Goal: Book appointment/travel/reservation

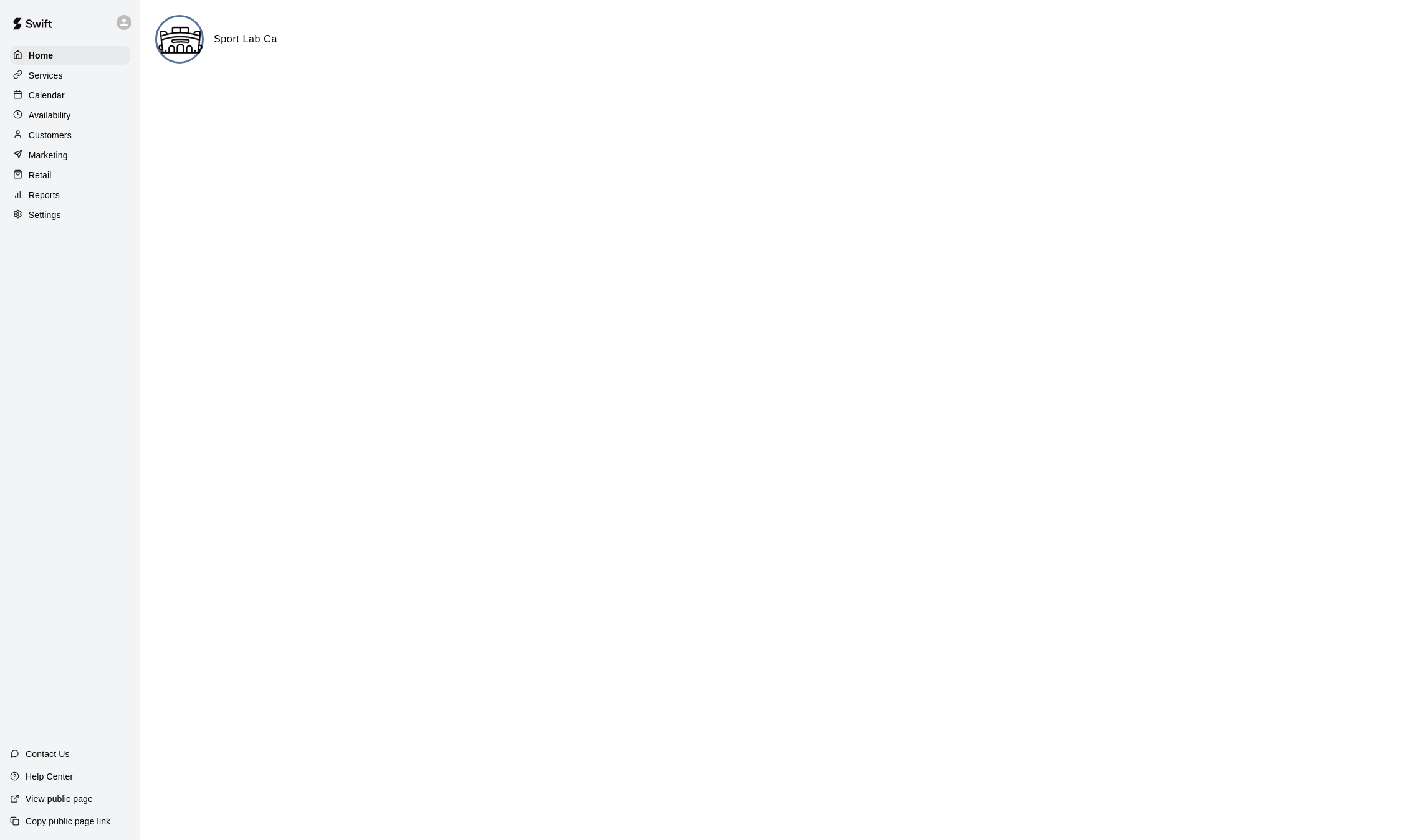
click at [46, 91] on p "Calendar" at bounding box center [47, 96] width 36 height 13
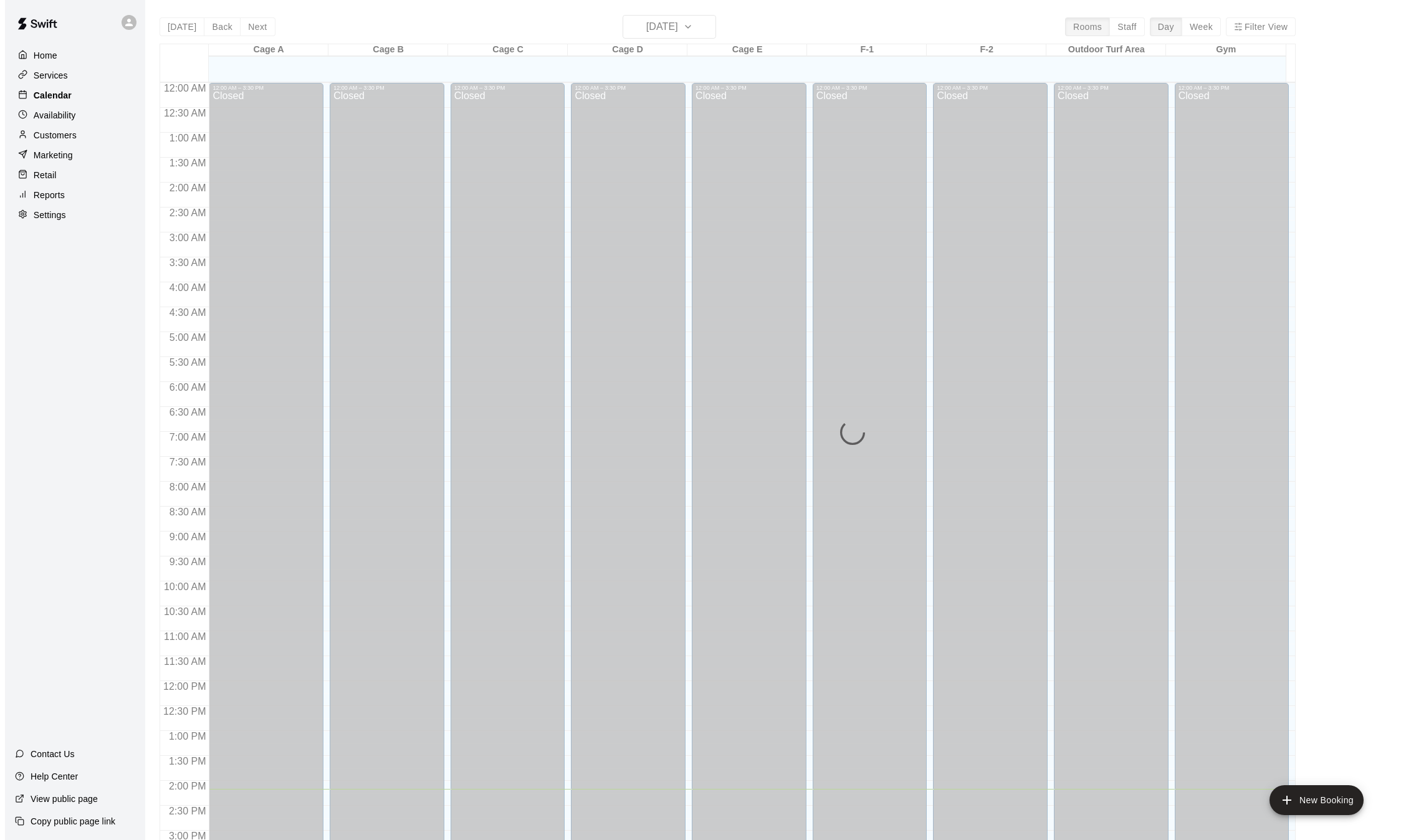
scroll to position [387, 0]
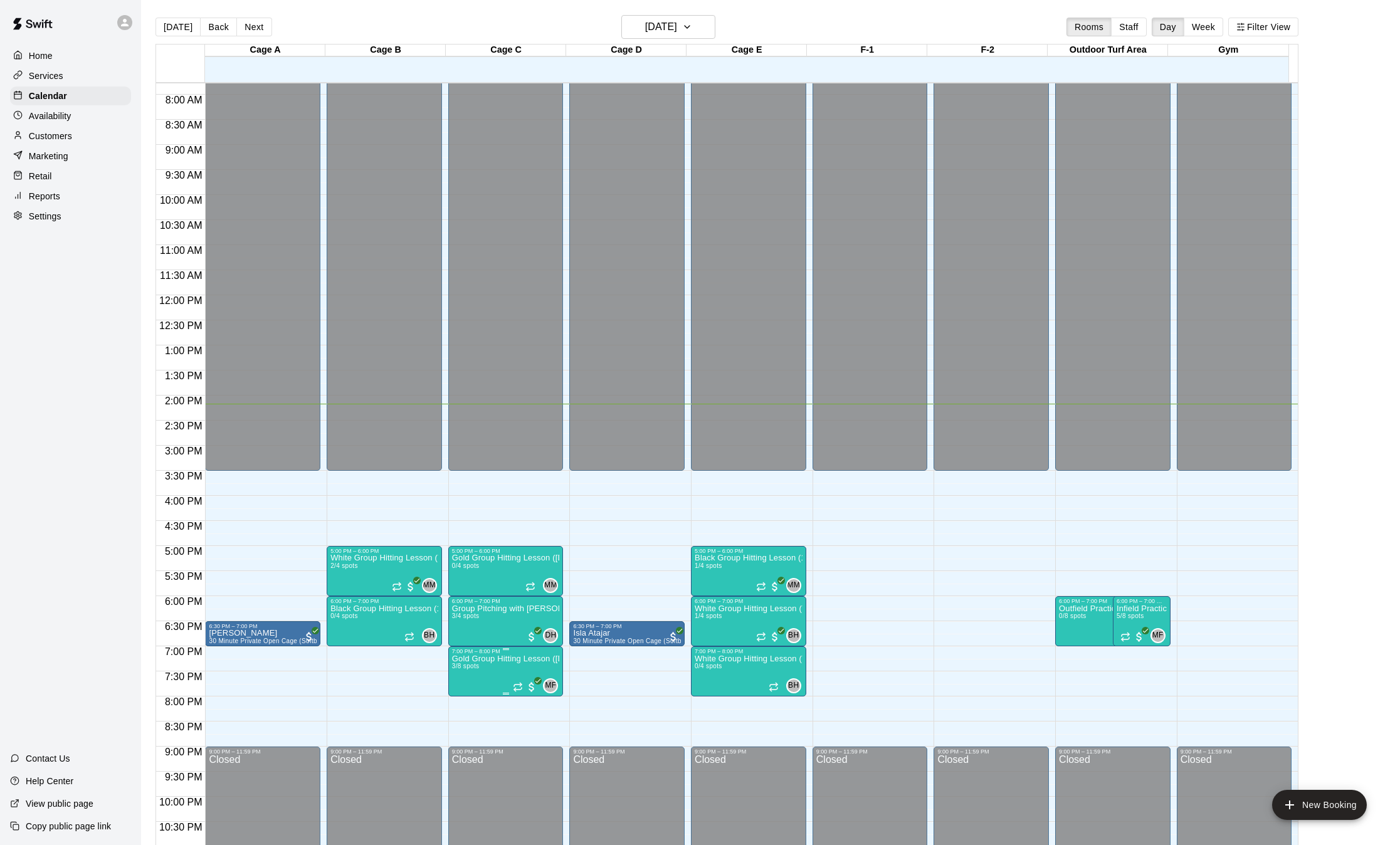
click at [488, 659] on p "Gold Group Hitting Lesson ([DEMOGRAPHIC_DATA] and up)" at bounding box center [506, 659] width 108 height 0
click at [460, 670] on icon "edit" at bounding box center [462, 673] width 15 height 15
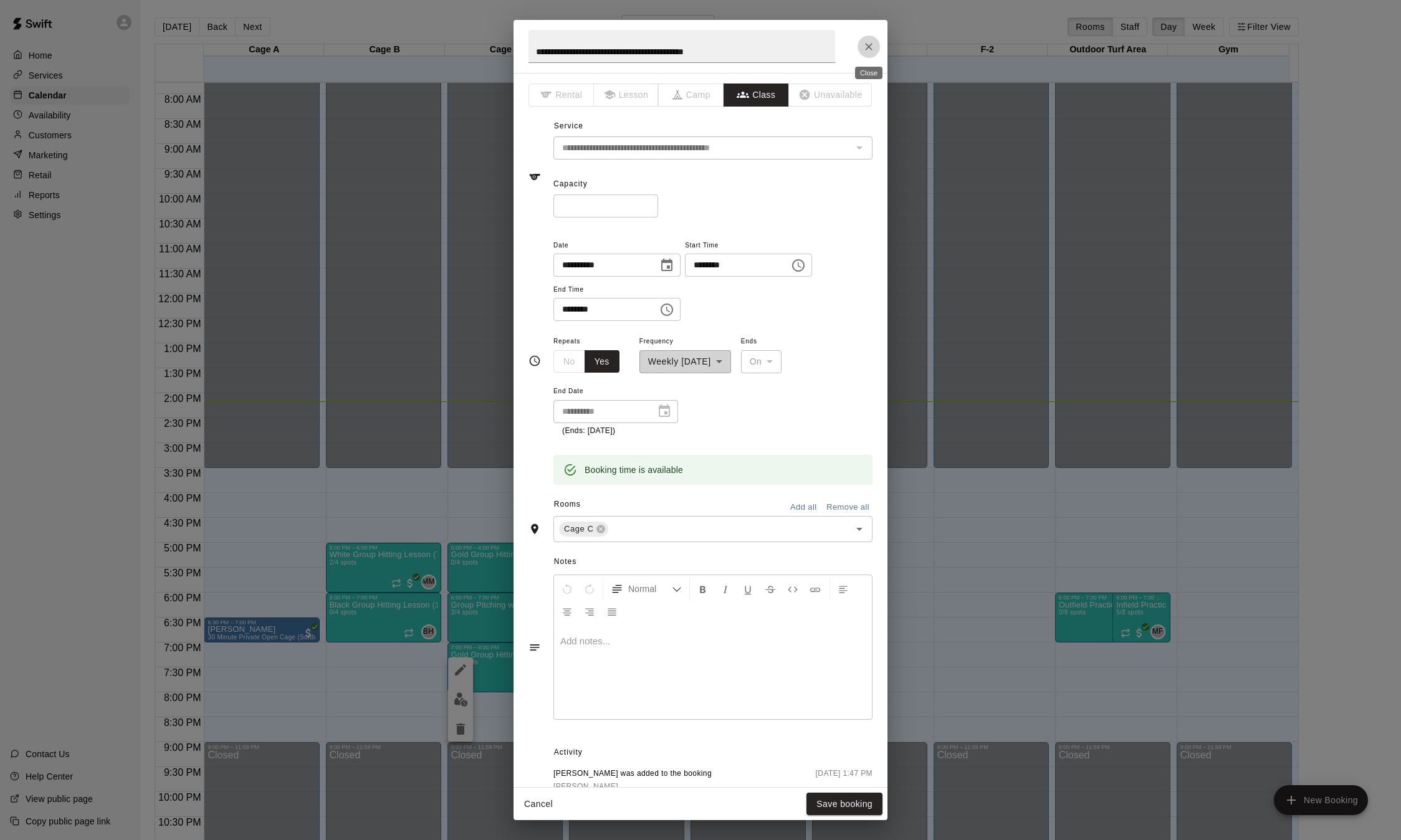
click at [866, 43] on icon "Close" at bounding box center [868, 47] width 13 height 13
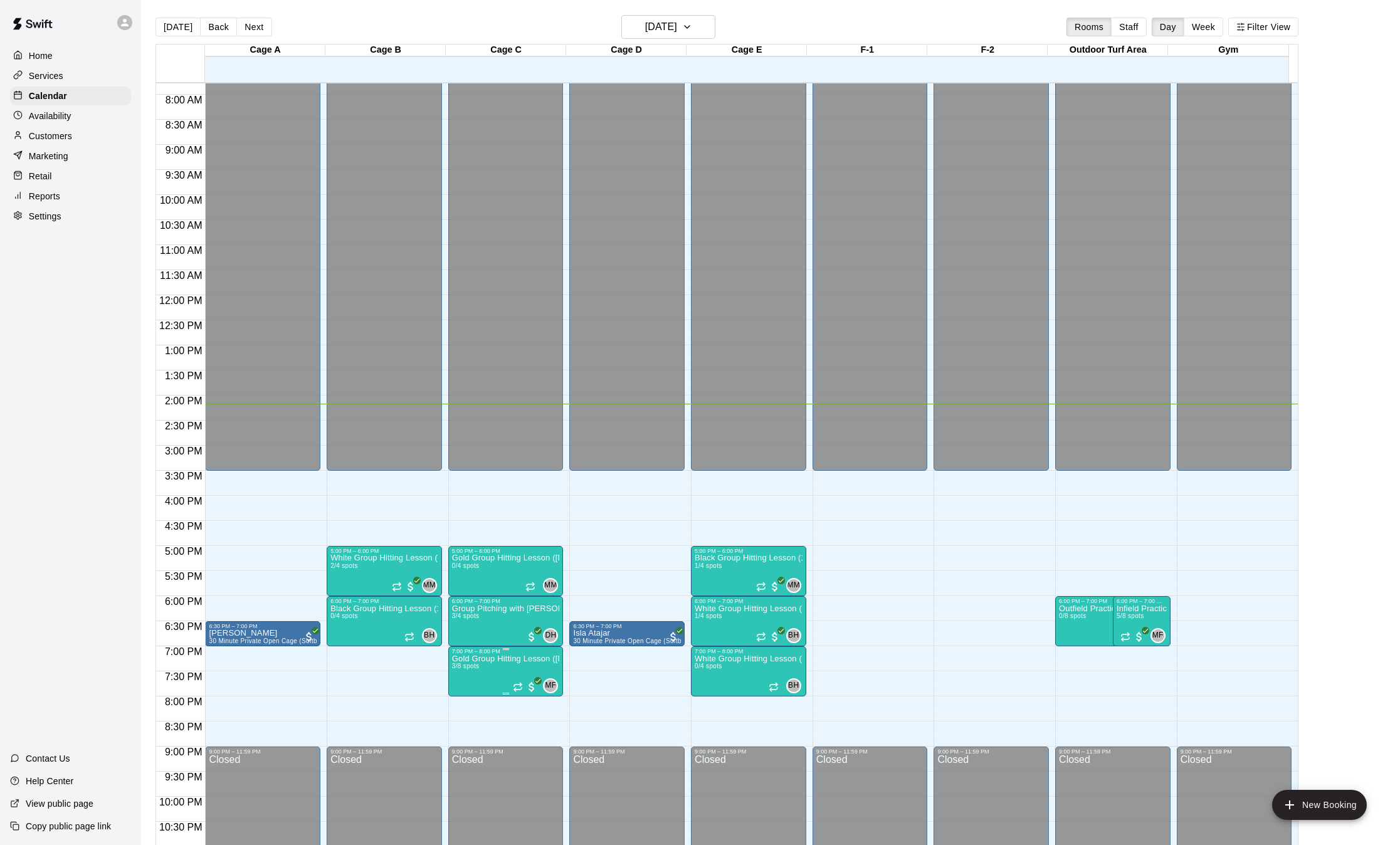
click at [550, 659] on p "Gold Group Hitting Lesson ([DEMOGRAPHIC_DATA] and up)" at bounding box center [506, 659] width 108 height 0
click at [460, 703] on img "edit" at bounding box center [463, 703] width 14 height 14
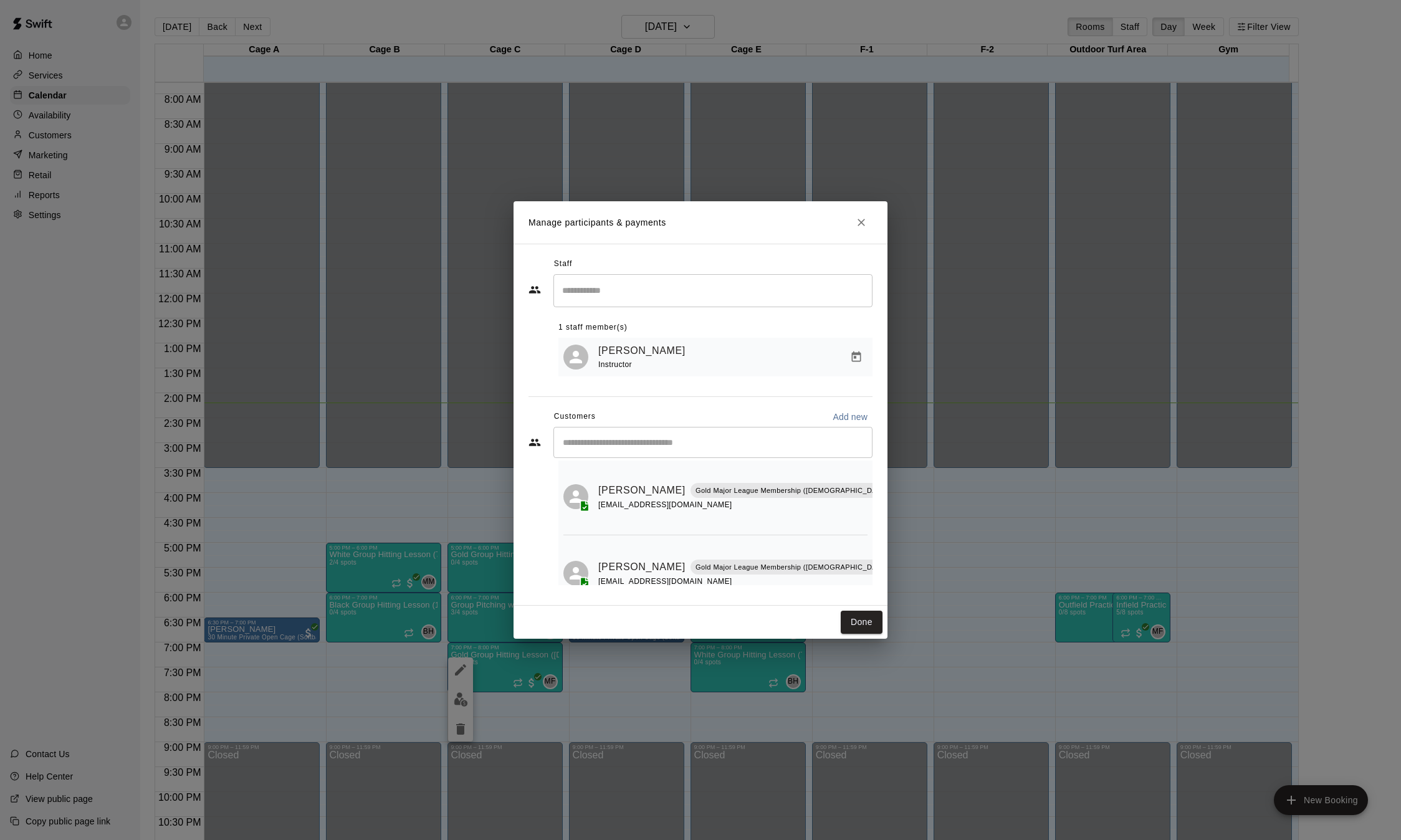
scroll to position [0, 0]
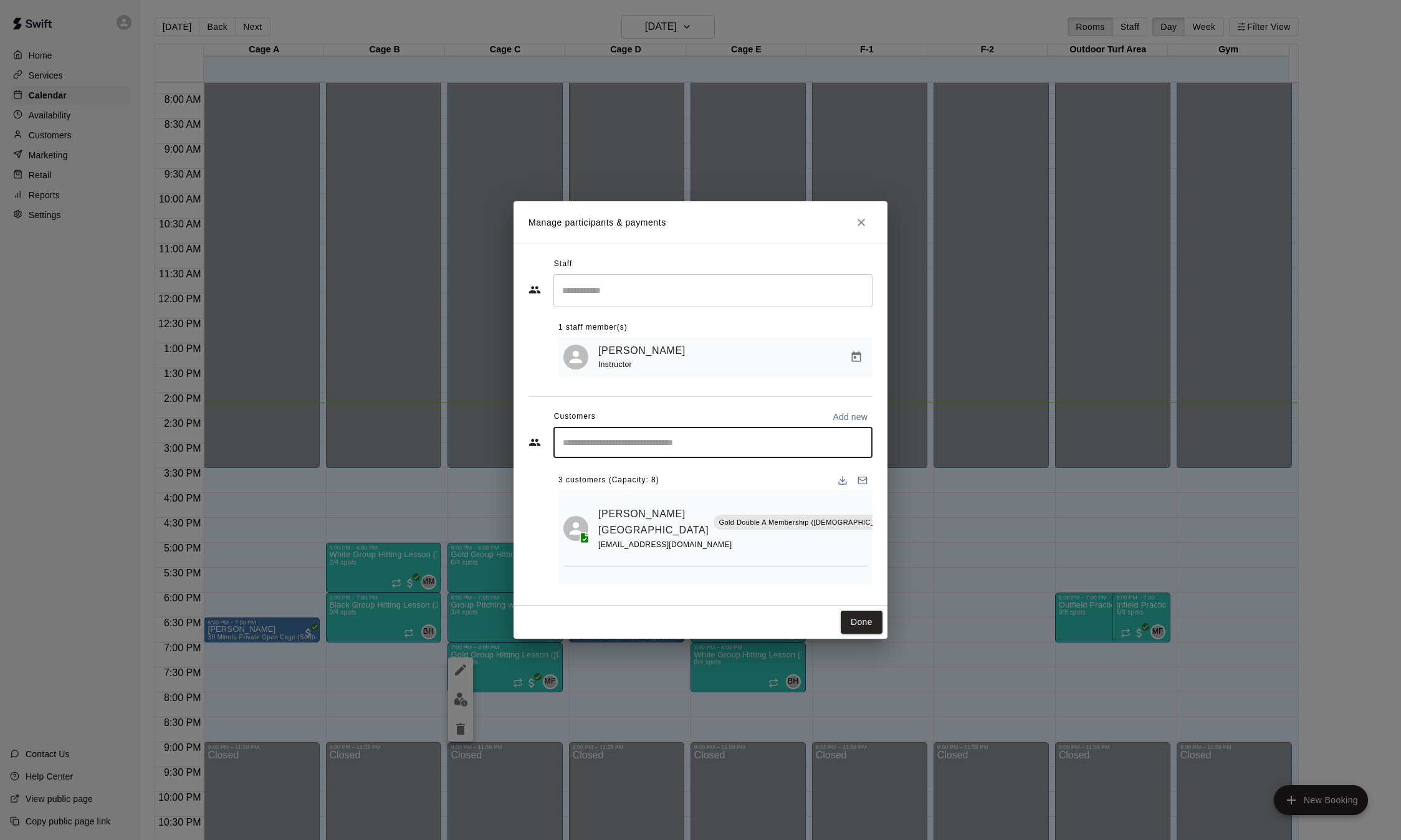
click at [684, 443] on input "Start typing to search customers..." at bounding box center [712, 442] width 307 height 13
type input "*"
type input "**********"
click at [855, 416] on p "Add new" at bounding box center [850, 416] width 35 height 13
select select "**"
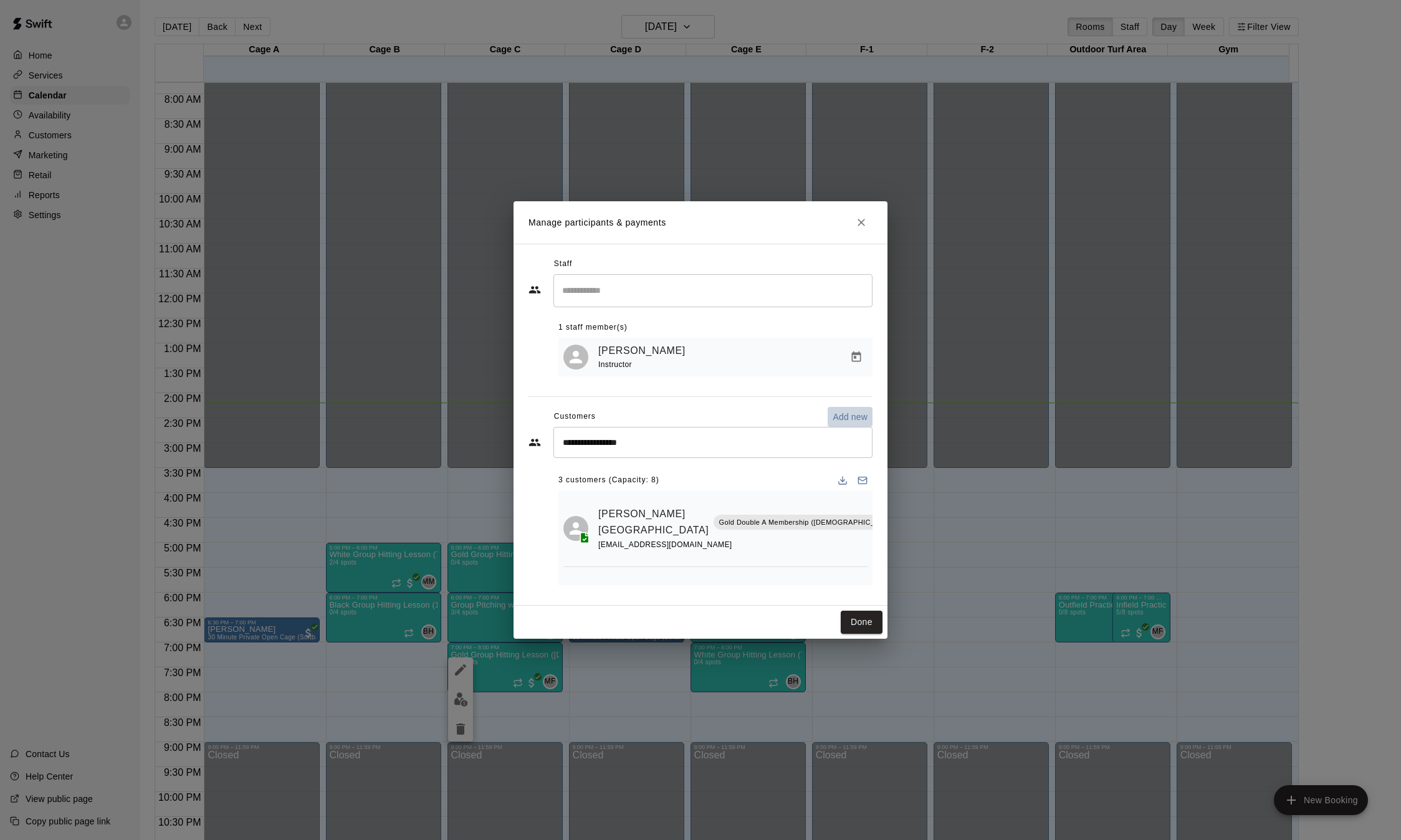
select select "**"
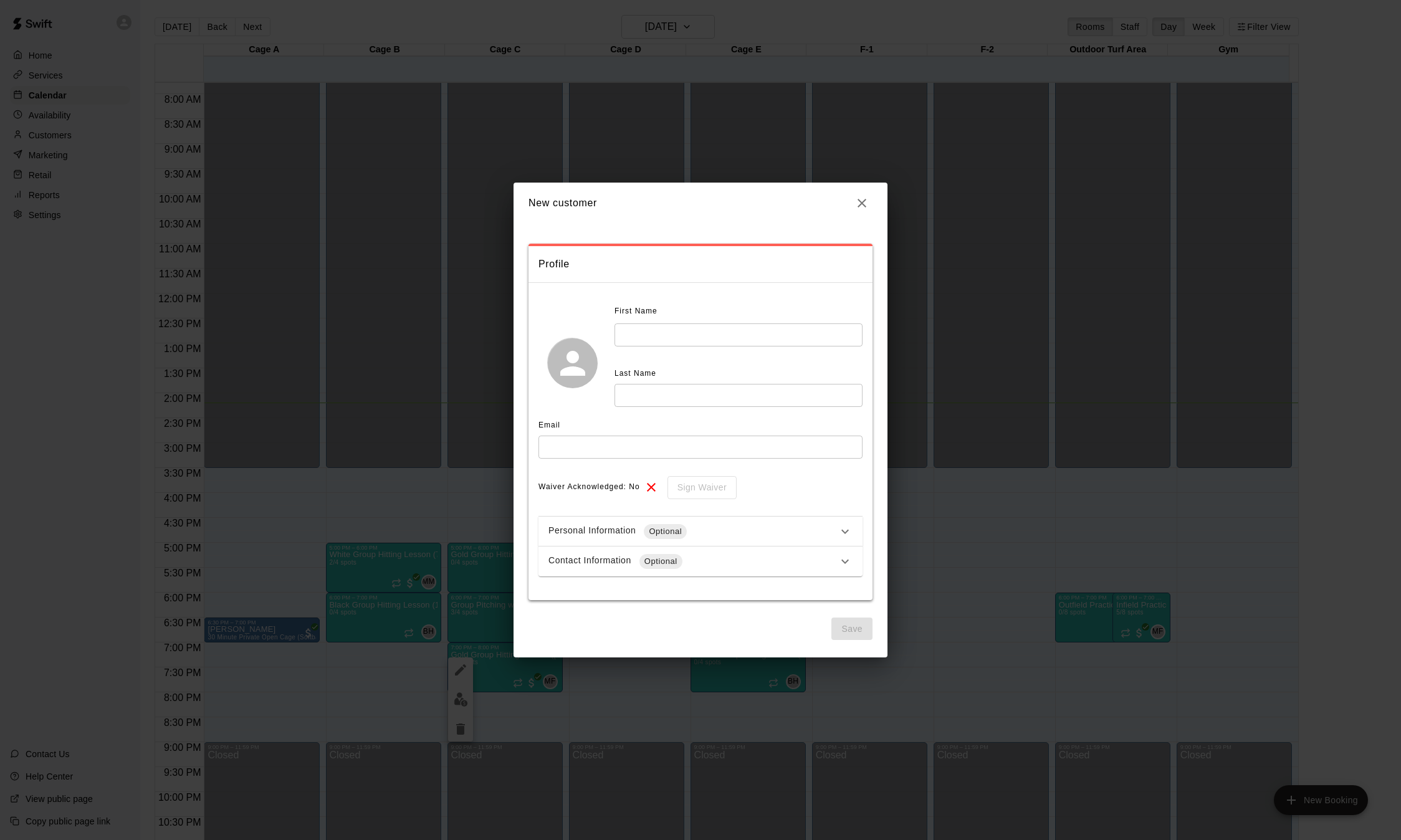
click at [719, 339] on input "text" at bounding box center [738, 334] width 248 height 23
type input "*****"
click at [864, 204] on icon "button" at bounding box center [861, 202] width 15 height 15
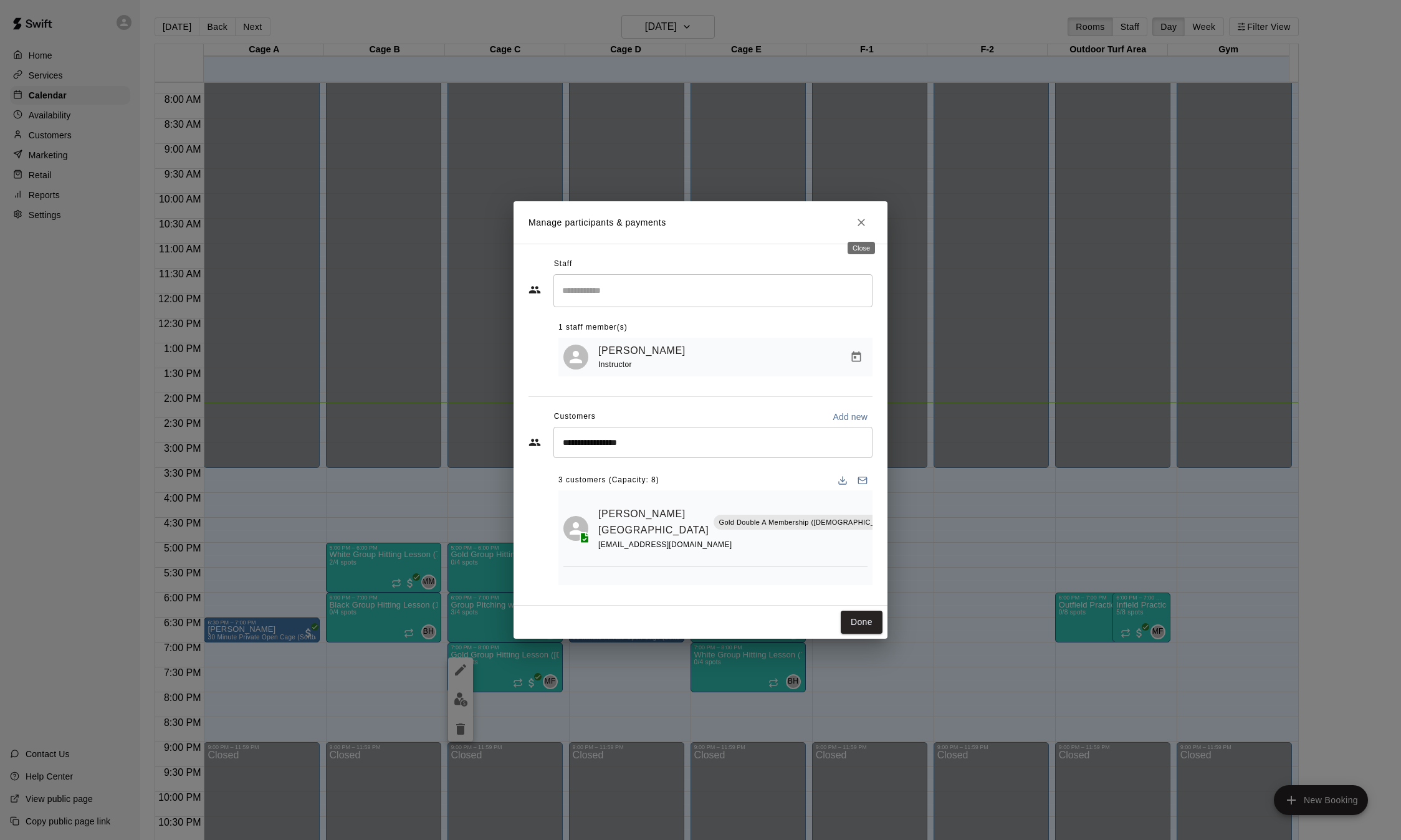
click at [859, 220] on icon "Close" at bounding box center [861, 223] width 8 height 8
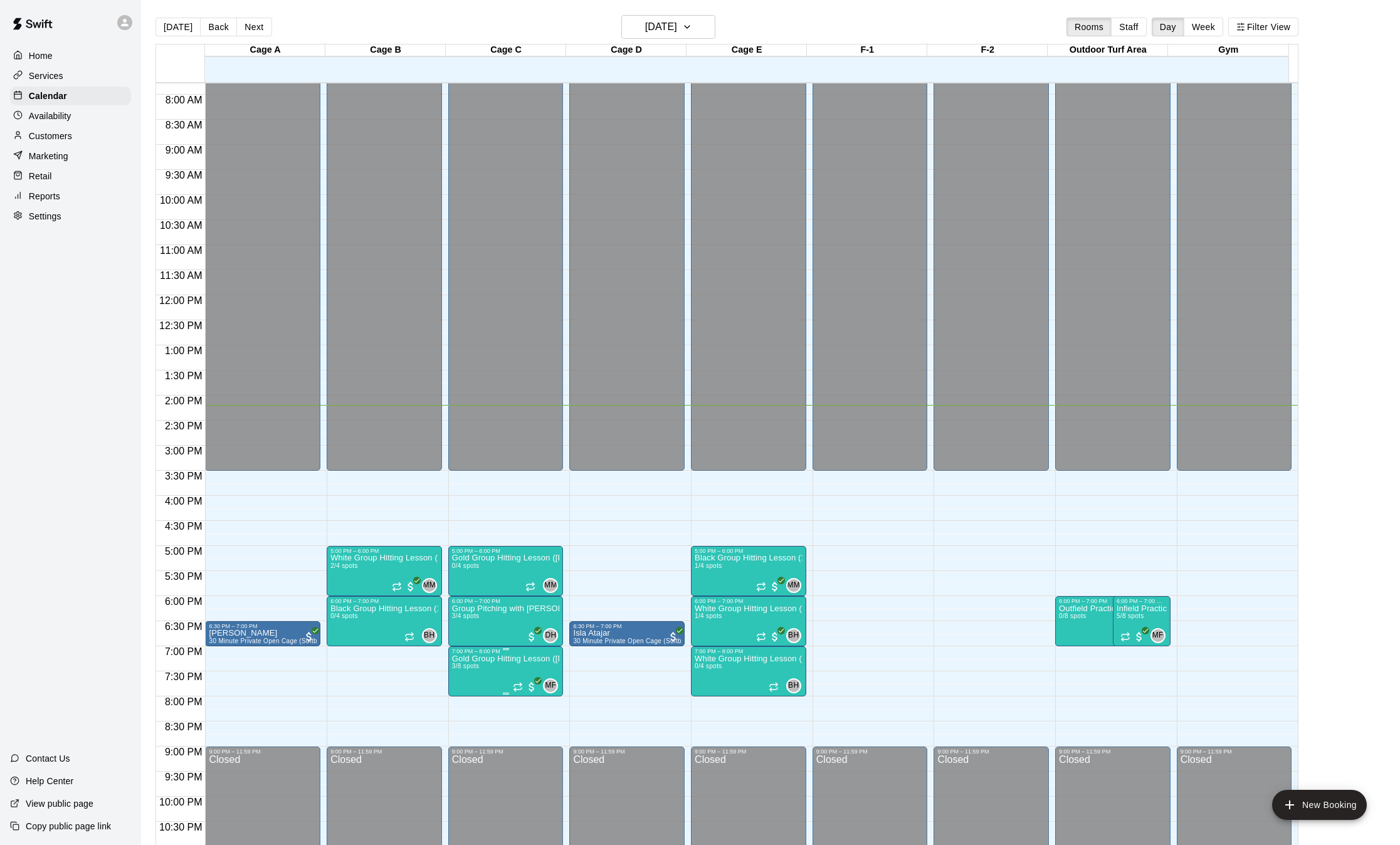
click at [535, 659] on p "Gold Group Hitting Lesson ([DEMOGRAPHIC_DATA] and up)" at bounding box center [506, 659] width 108 height 0
click at [465, 672] on icon "edit" at bounding box center [463, 674] width 11 height 11
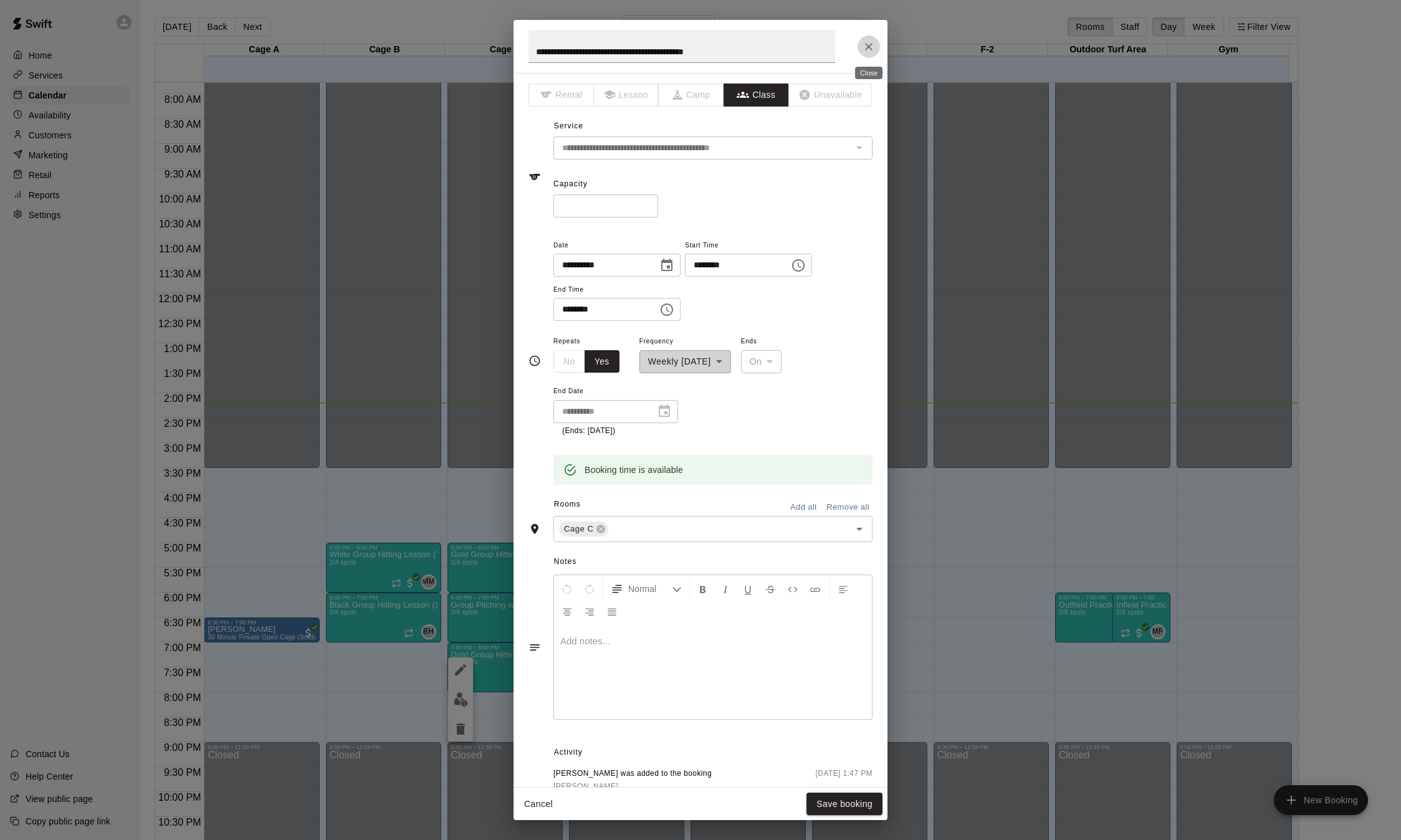
click at [871, 49] on icon "Close" at bounding box center [868, 47] width 8 height 8
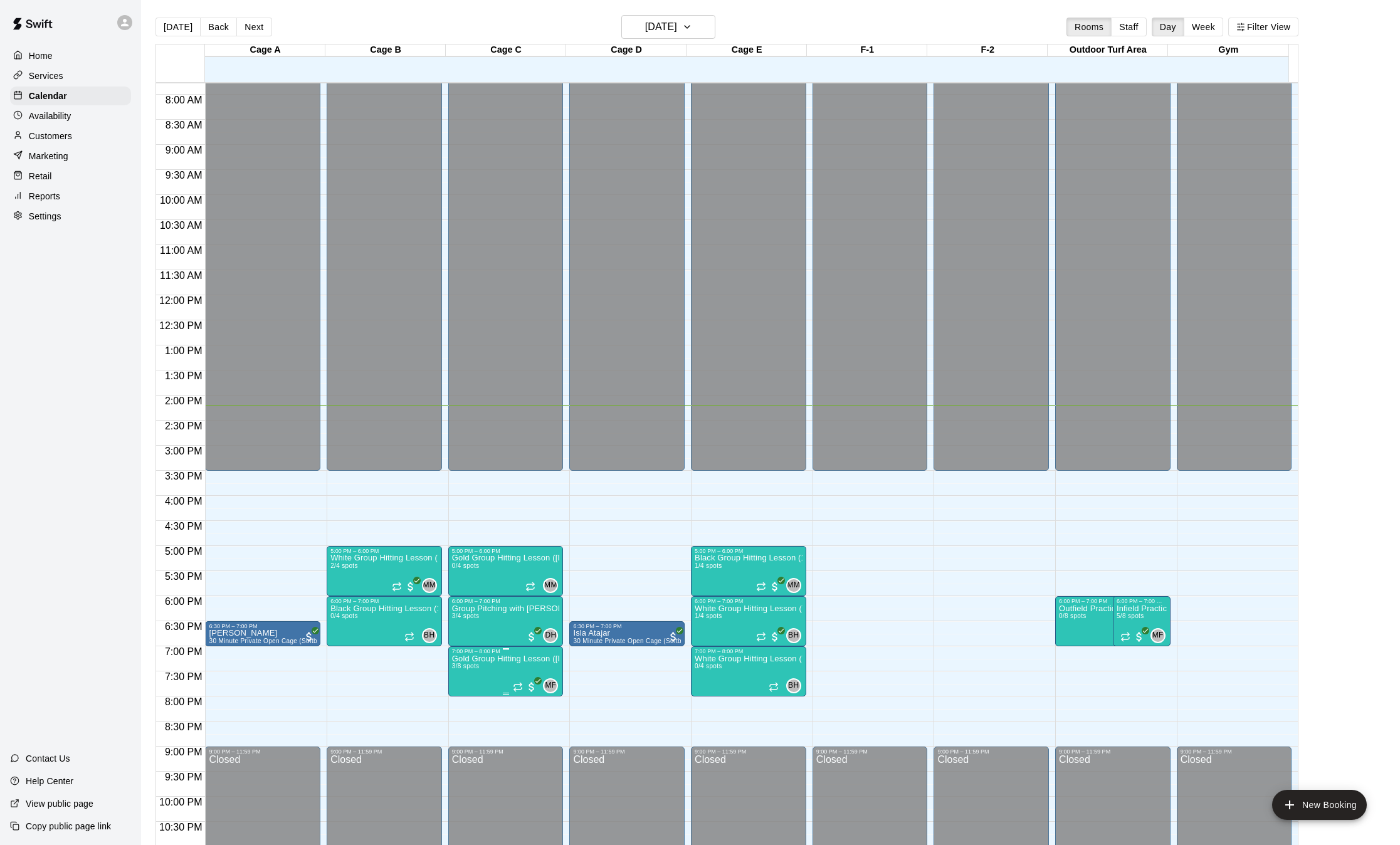
click at [519, 679] on div "MF 0" at bounding box center [535, 685] width 45 height 15
click at [519, 727] on img "edit" at bounding box center [525, 721] width 14 height 14
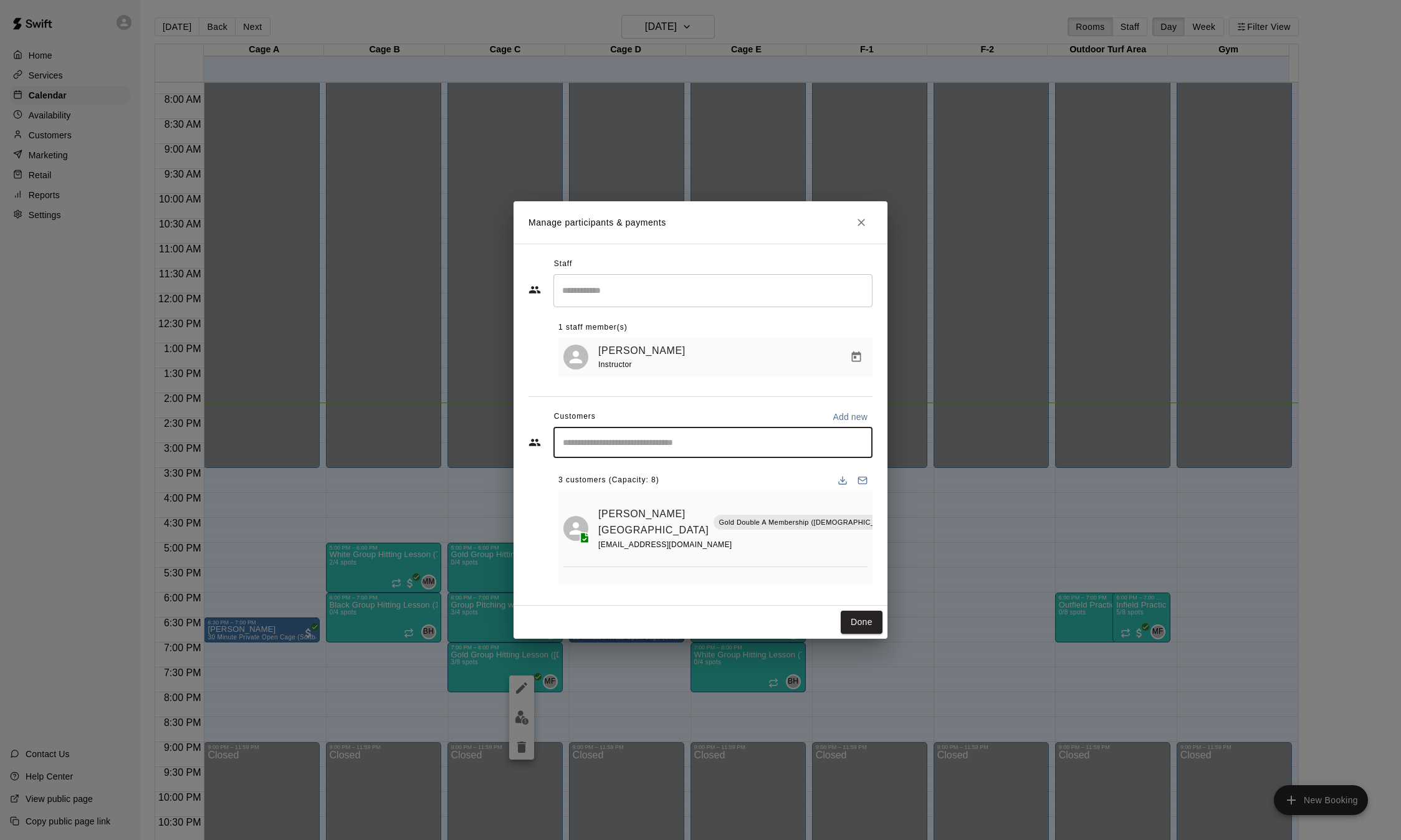
click at [668, 440] on input "Start typing to search customers..." at bounding box center [712, 442] width 307 height 13
type input "*******"
click at [681, 479] on div "[PERSON_NAME] [EMAIL_ADDRESS][DOMAIN_NAME]" at bounding box center [725, 479] width 274 height 27
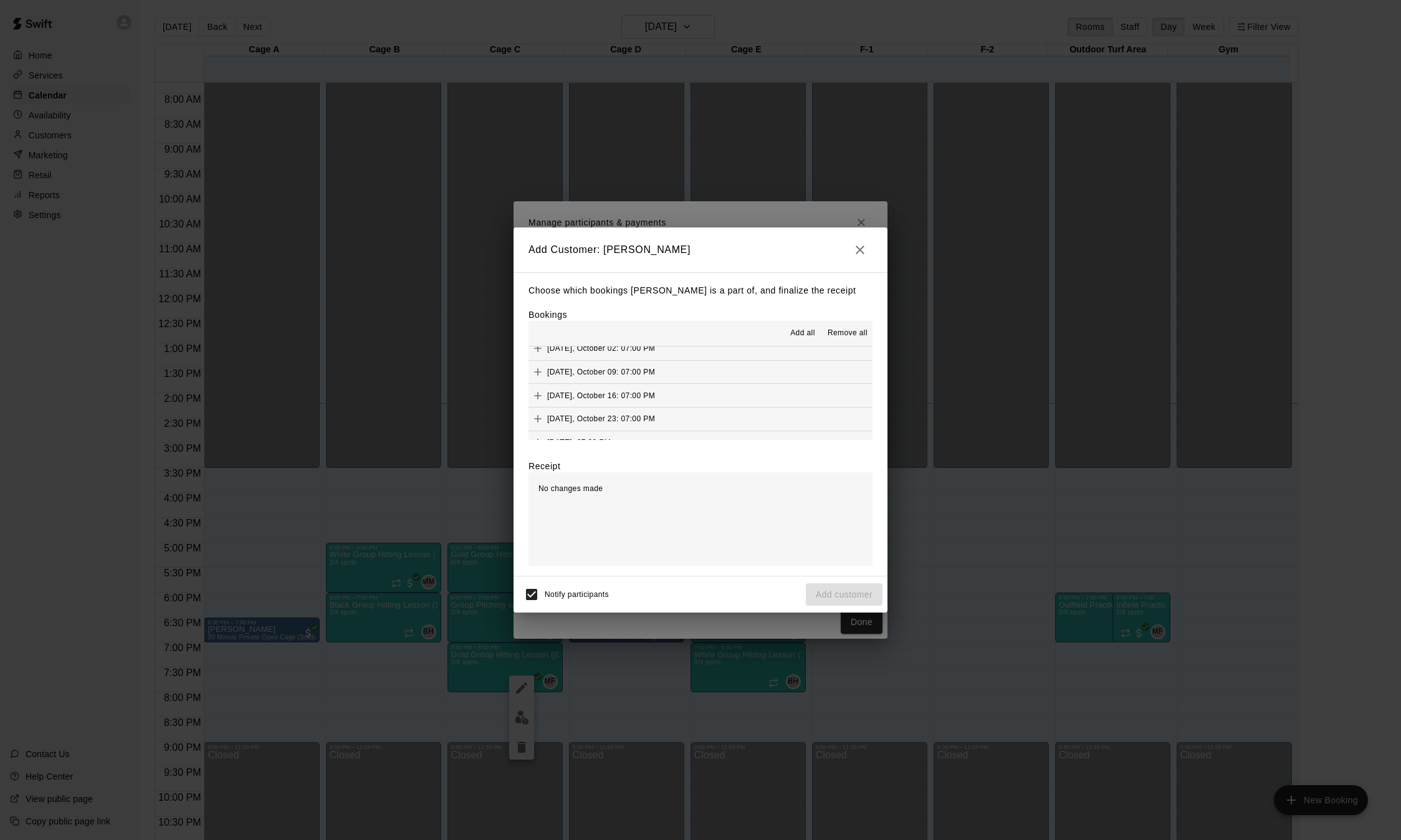
scroll to position [212, 0]
click at [863, 252] on icon "button" at bounding box center [860, 249] width 9 height 9
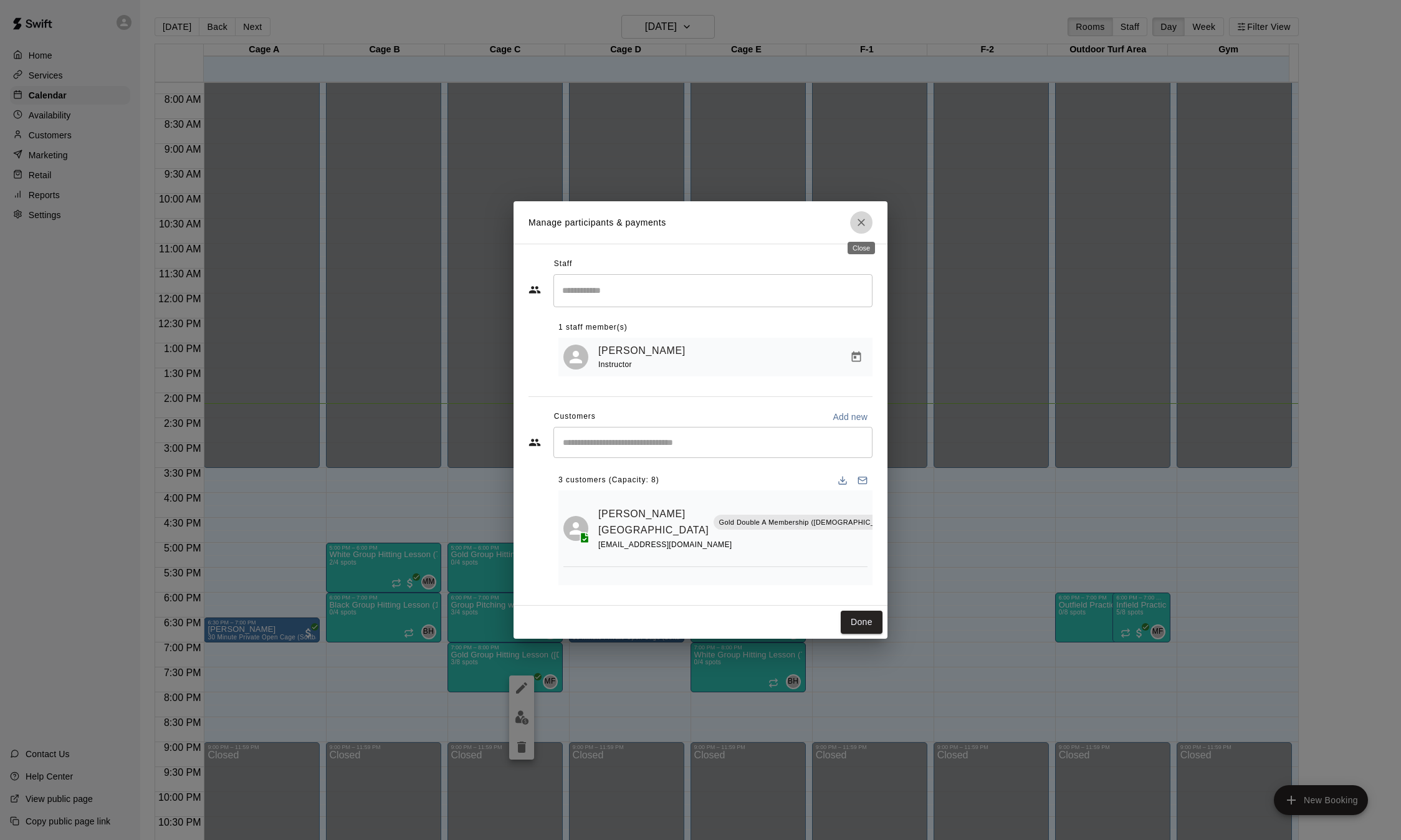
click at [857, 226] on icon "Close" at bounding box center [861, 223] width 13 height 13
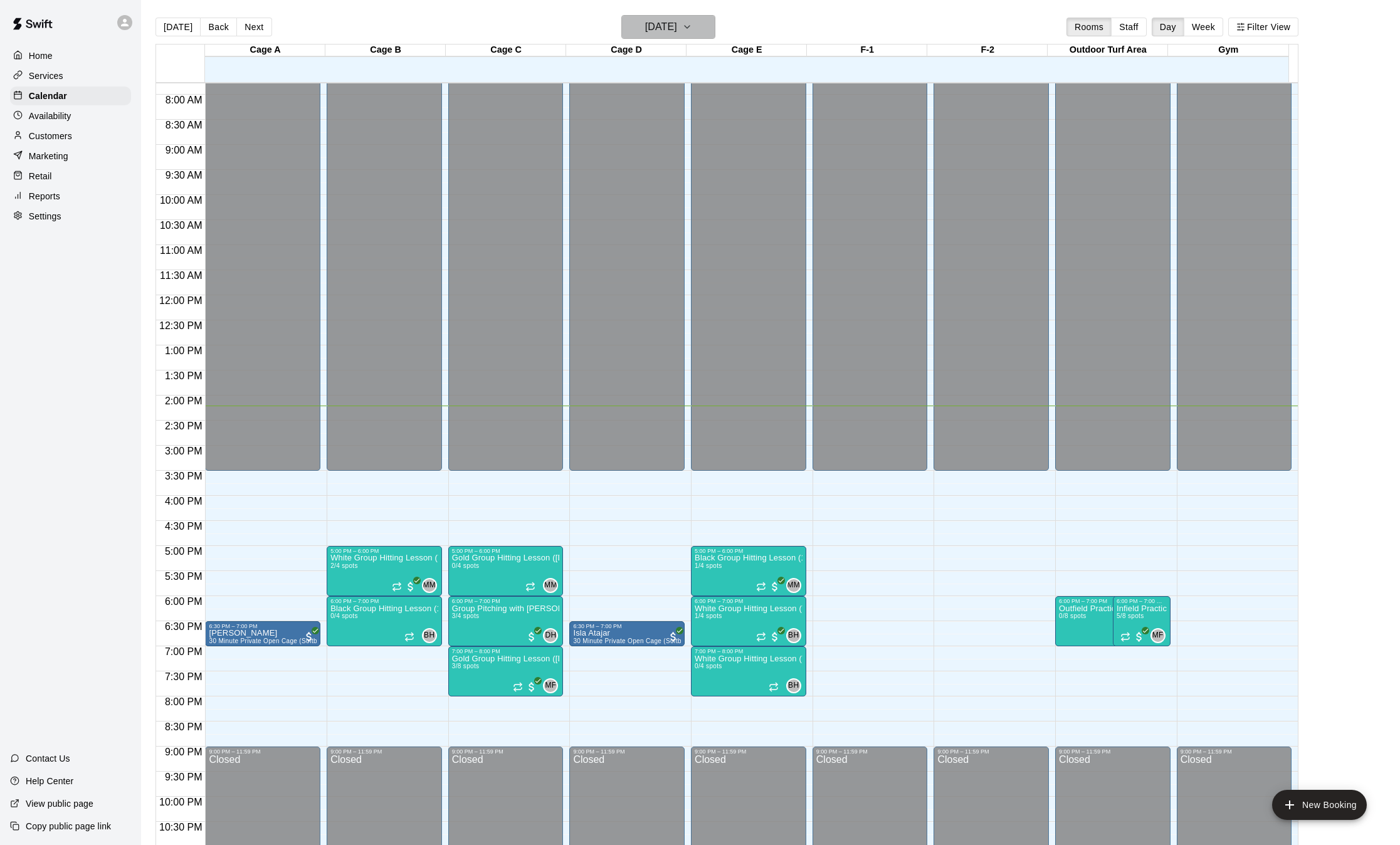
click at [692, 27] on icon "button" at bounding box center [687, 27] width 10 height 15
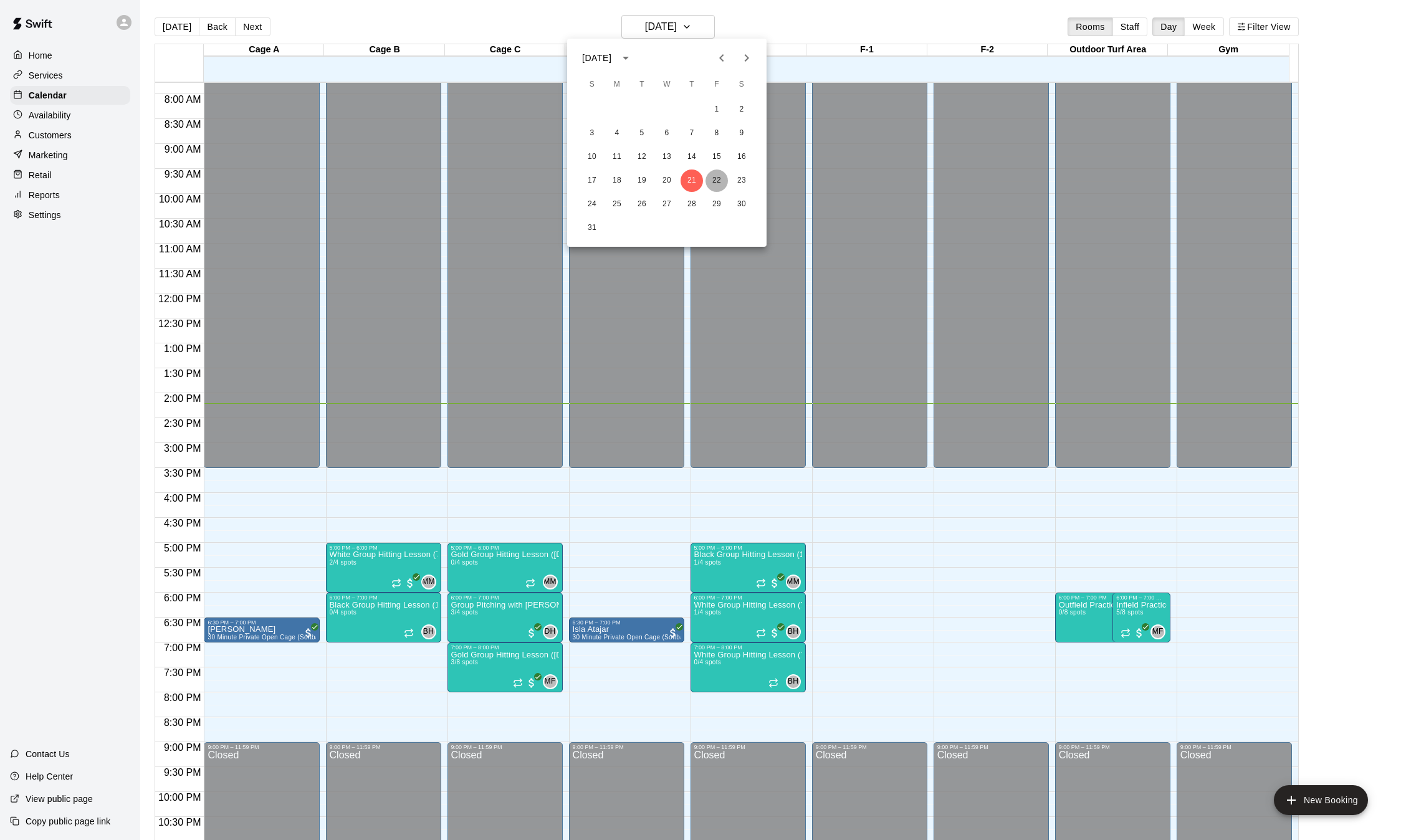
click at [717, 179] on button "22" at bounding box center [716, 180] width 23 height 23
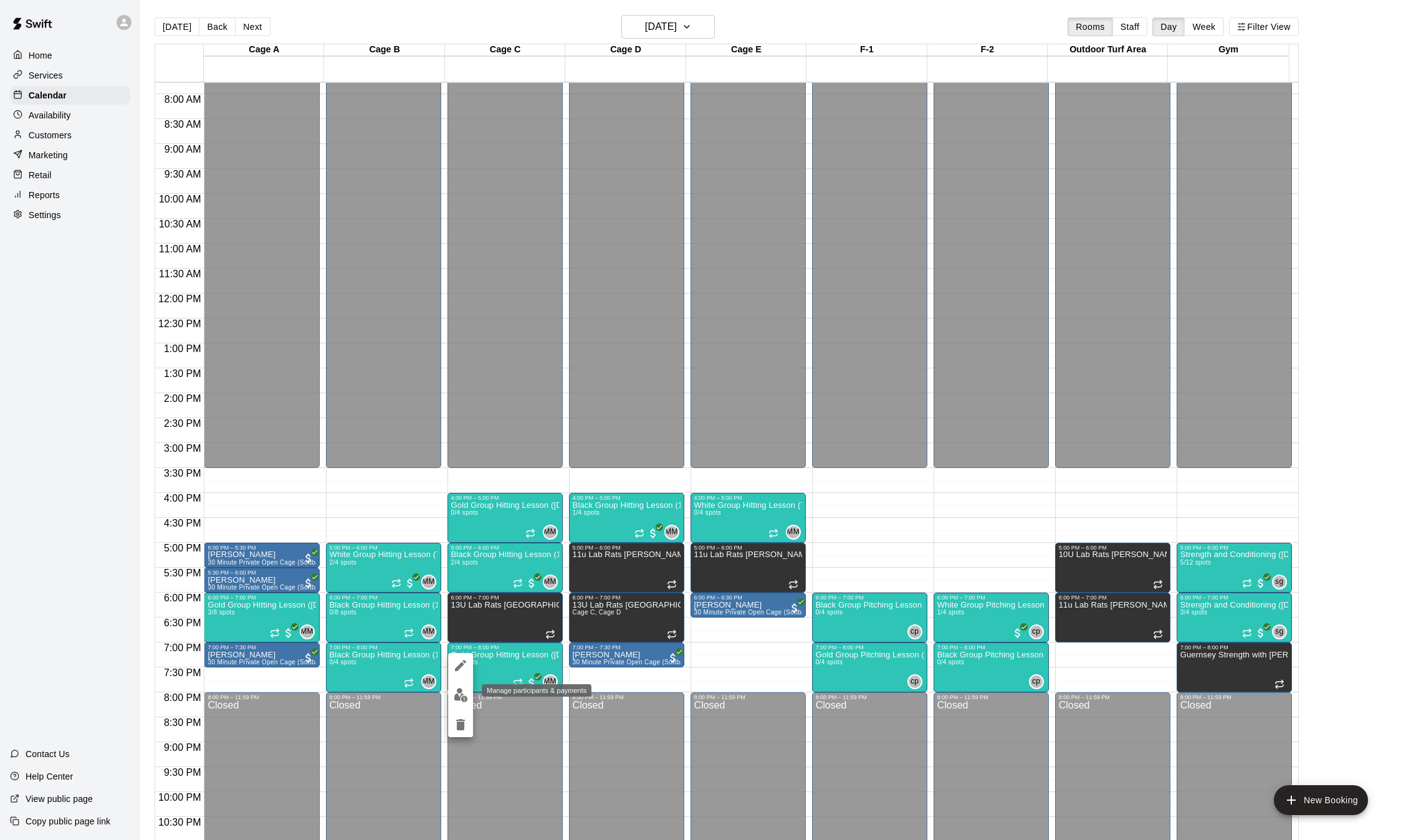
click at [462, 691] on img "edit" at bounding box center [460, 695] width 14 height 14
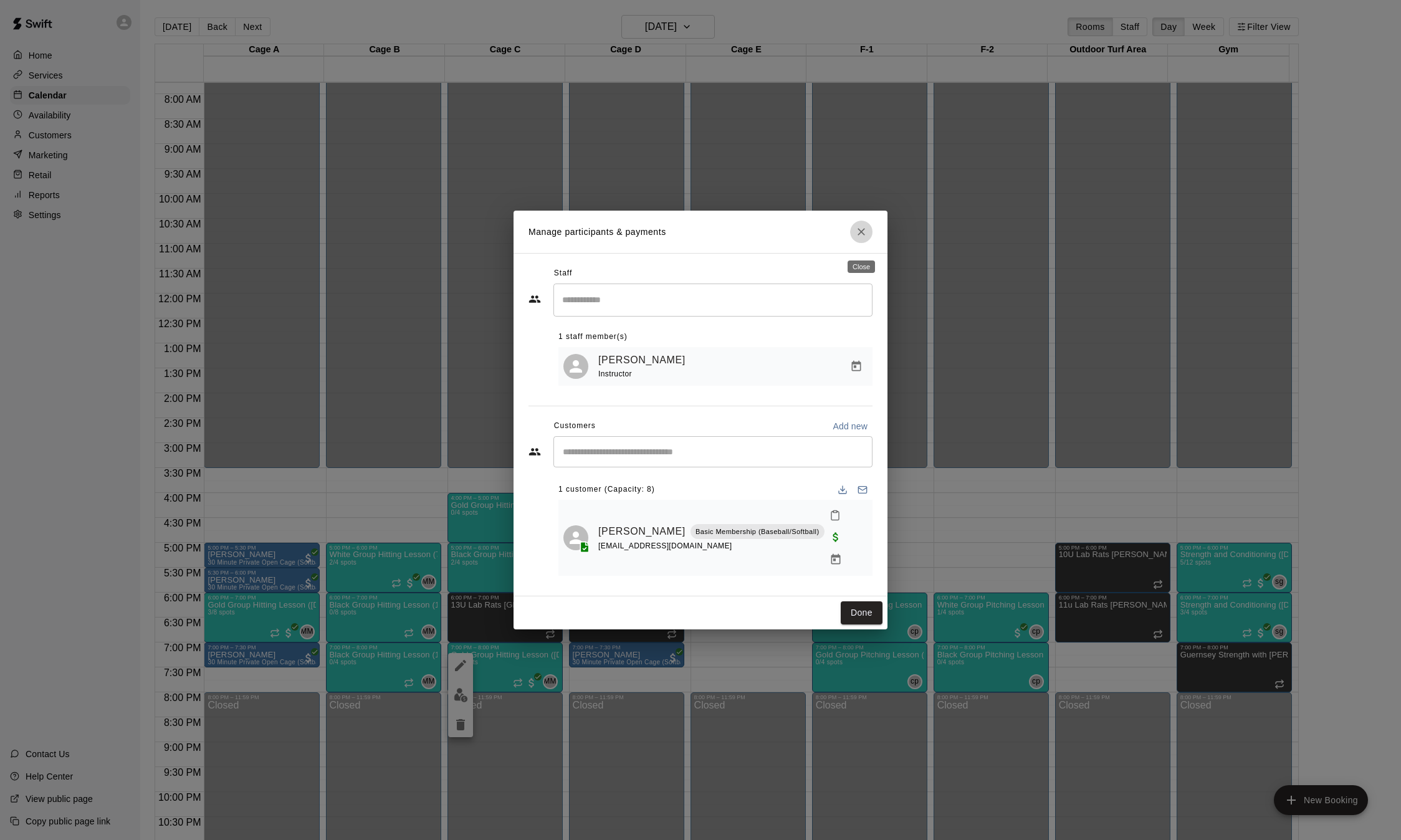
click at [861, 233] on button "Close" at bounding box center [861, 231] width 23 height 23
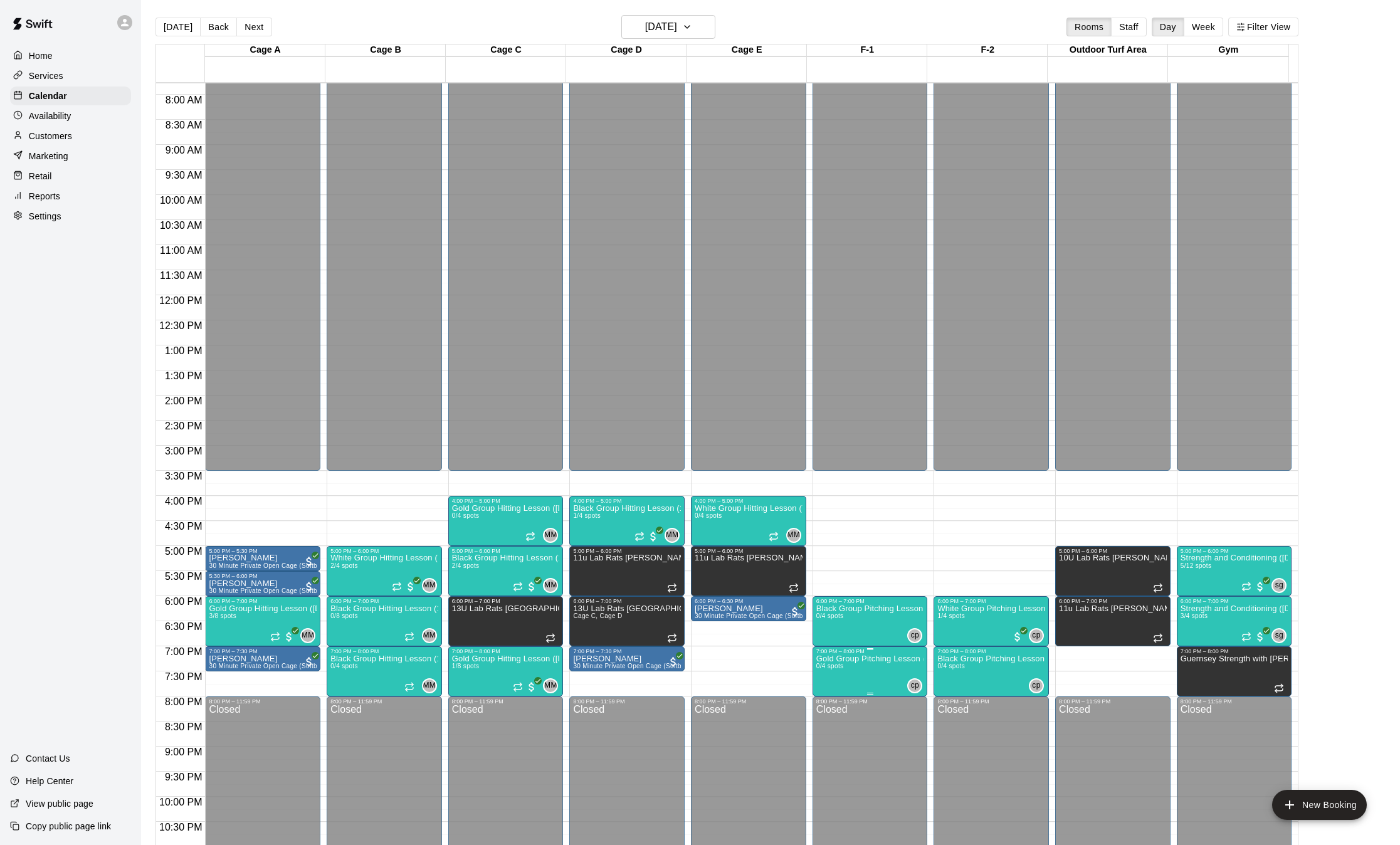
click at [852, 659] on p "Gold Group Pitching Lesson ([DEMOGRAPHIC_DATA] and up)" at bounding box center [870, 659] width 108 height 0
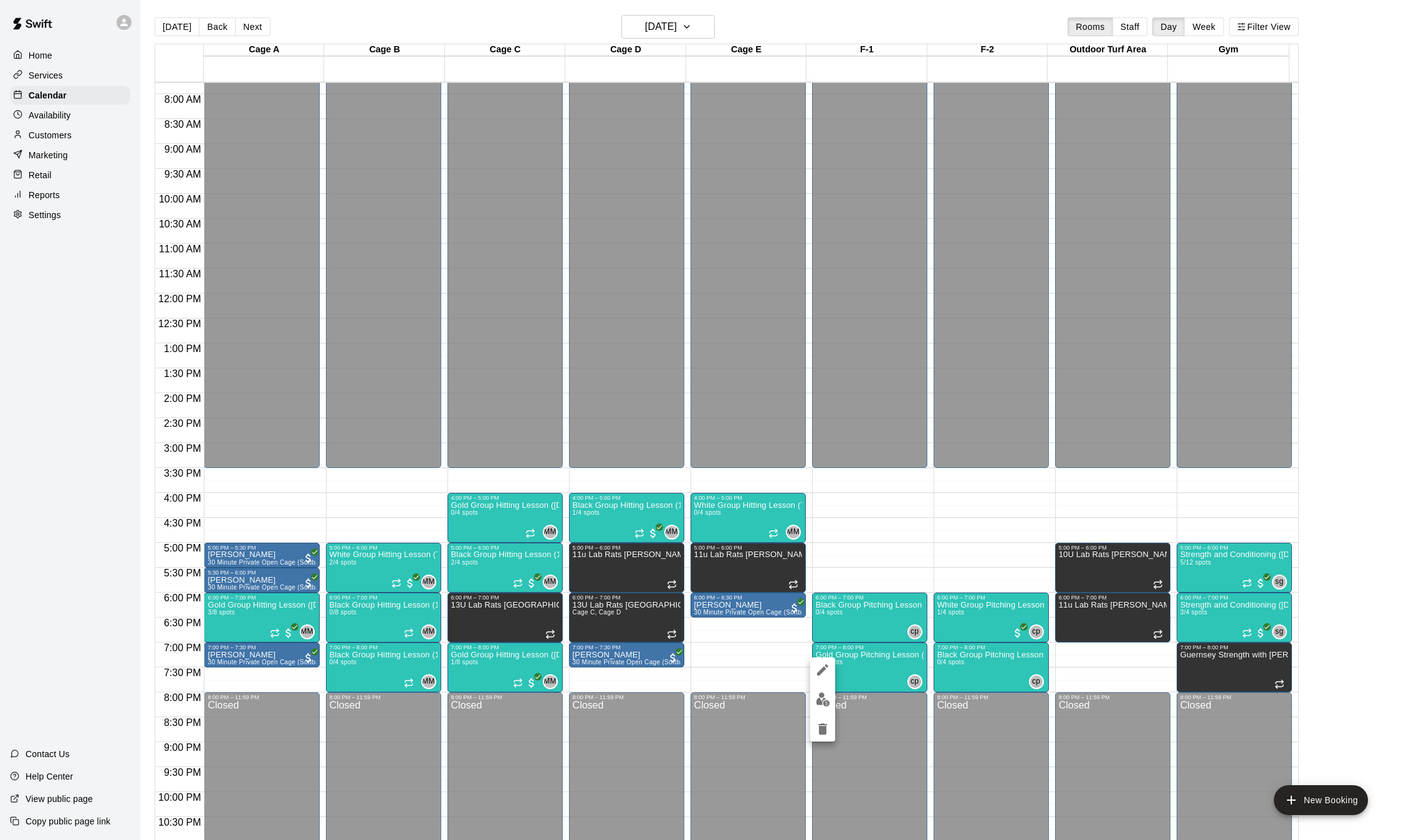
click at [726, 667] on div at bounding box center [700, 420] width 1401 height 840
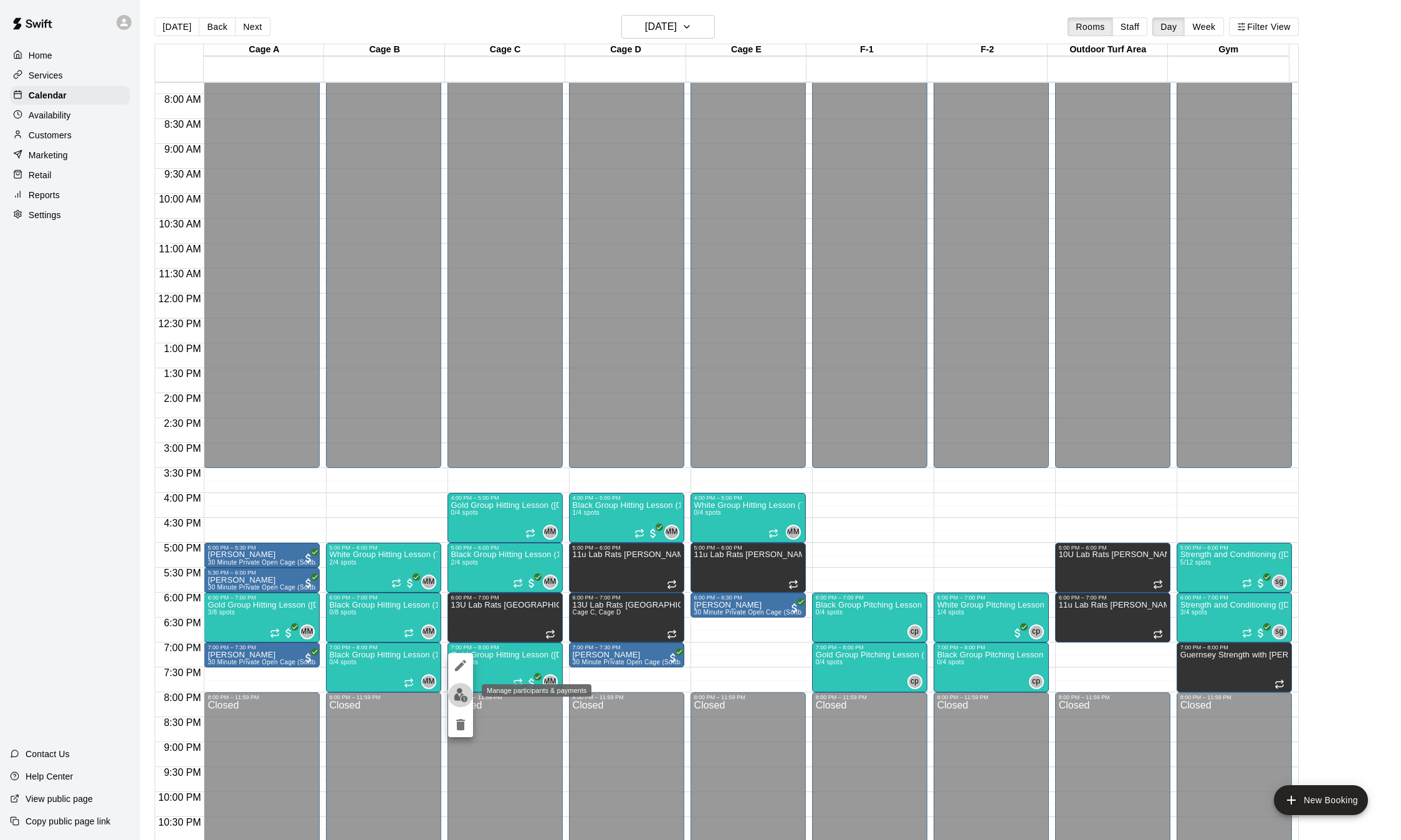
click at [462, 690] on img "edit" at bounding box center [460, 695] width 14 height 14
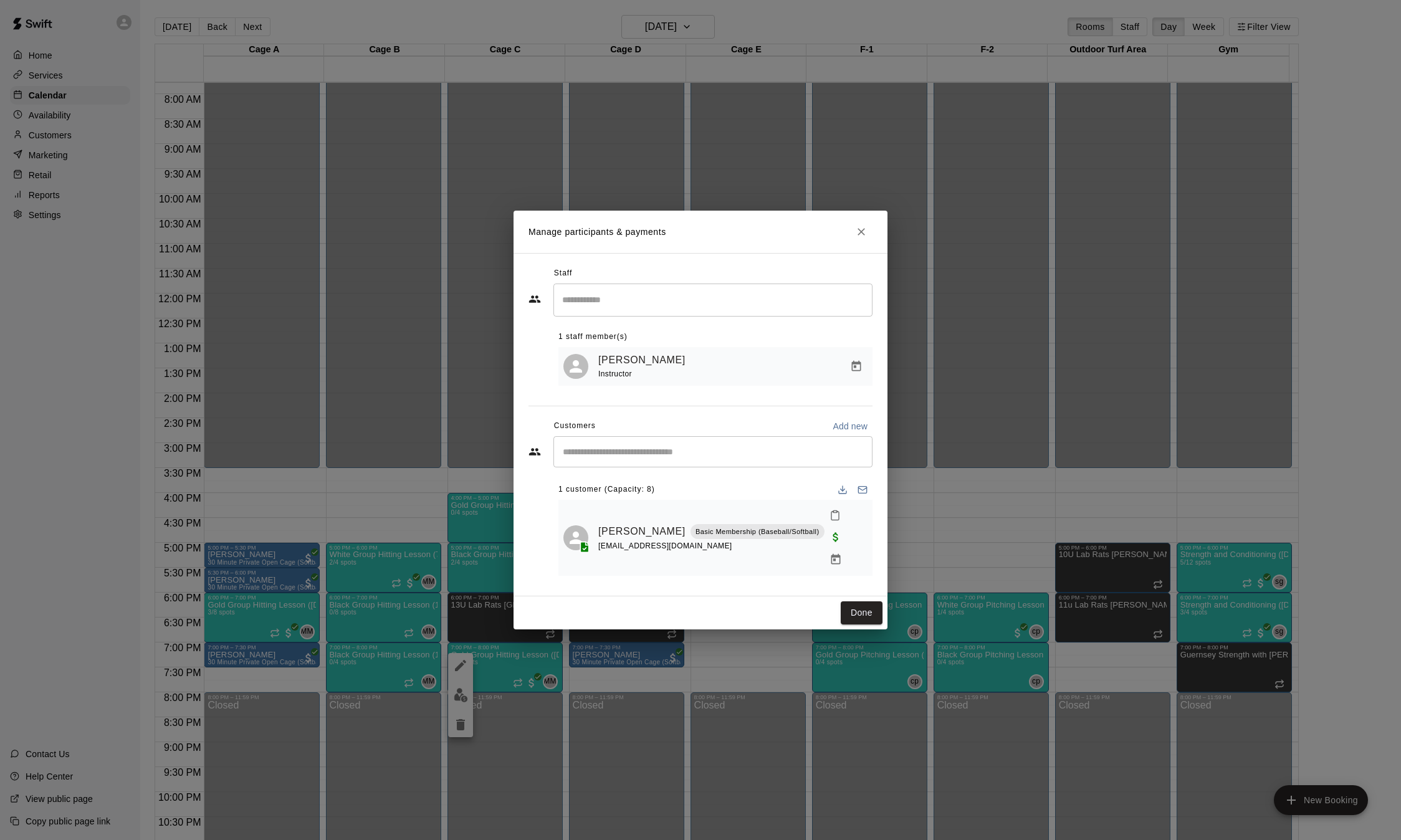
click at [671, 458] on input "Start typing to search customers..." at bounding box center [712, 452] width 307 height 13
type input "*******"
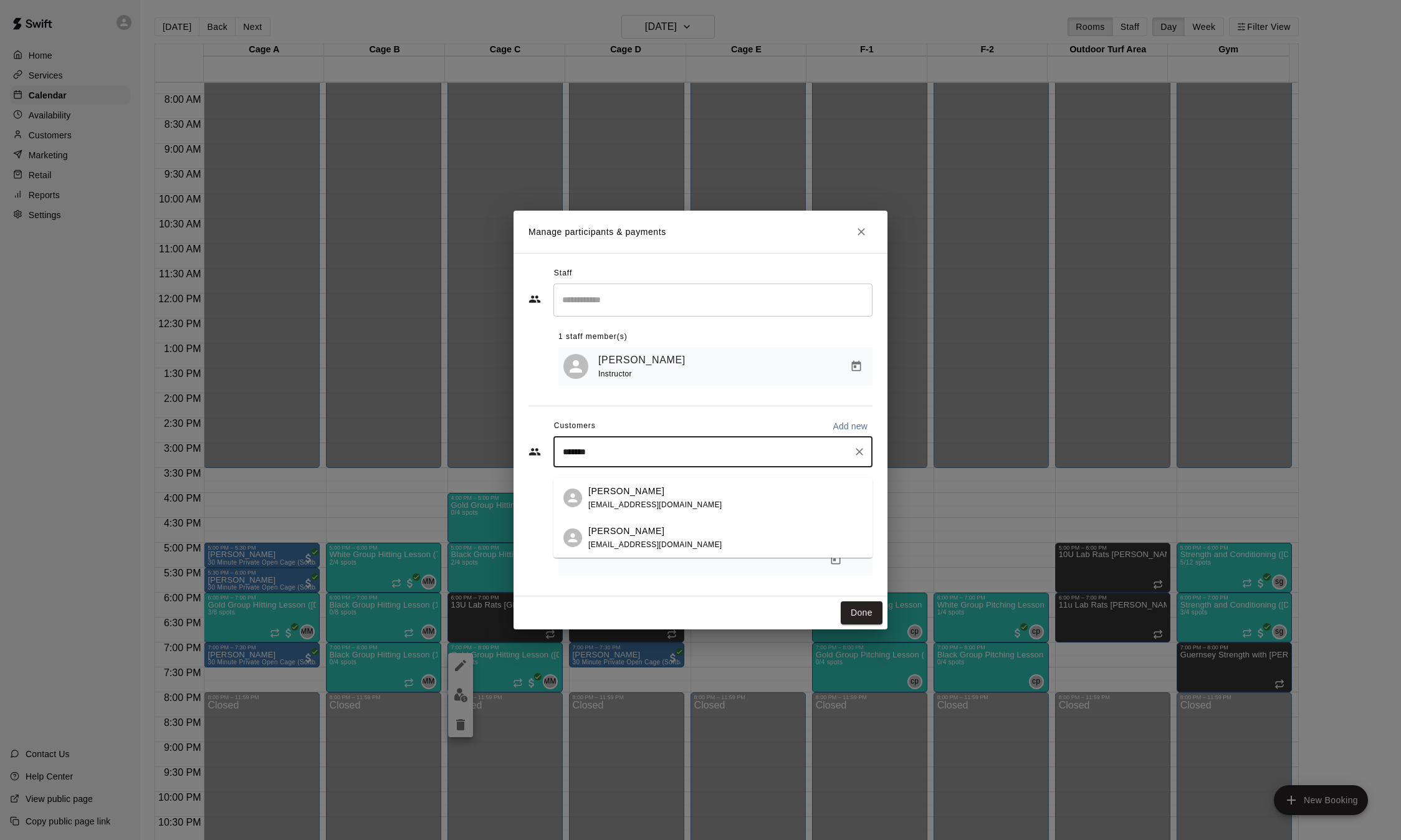
click at [675, 504] on div "[PERSON_NAME] [EMAIL_ADDRESS][DOMAIN_NAME]" at bounding box center [725, 498] width 274 height 27
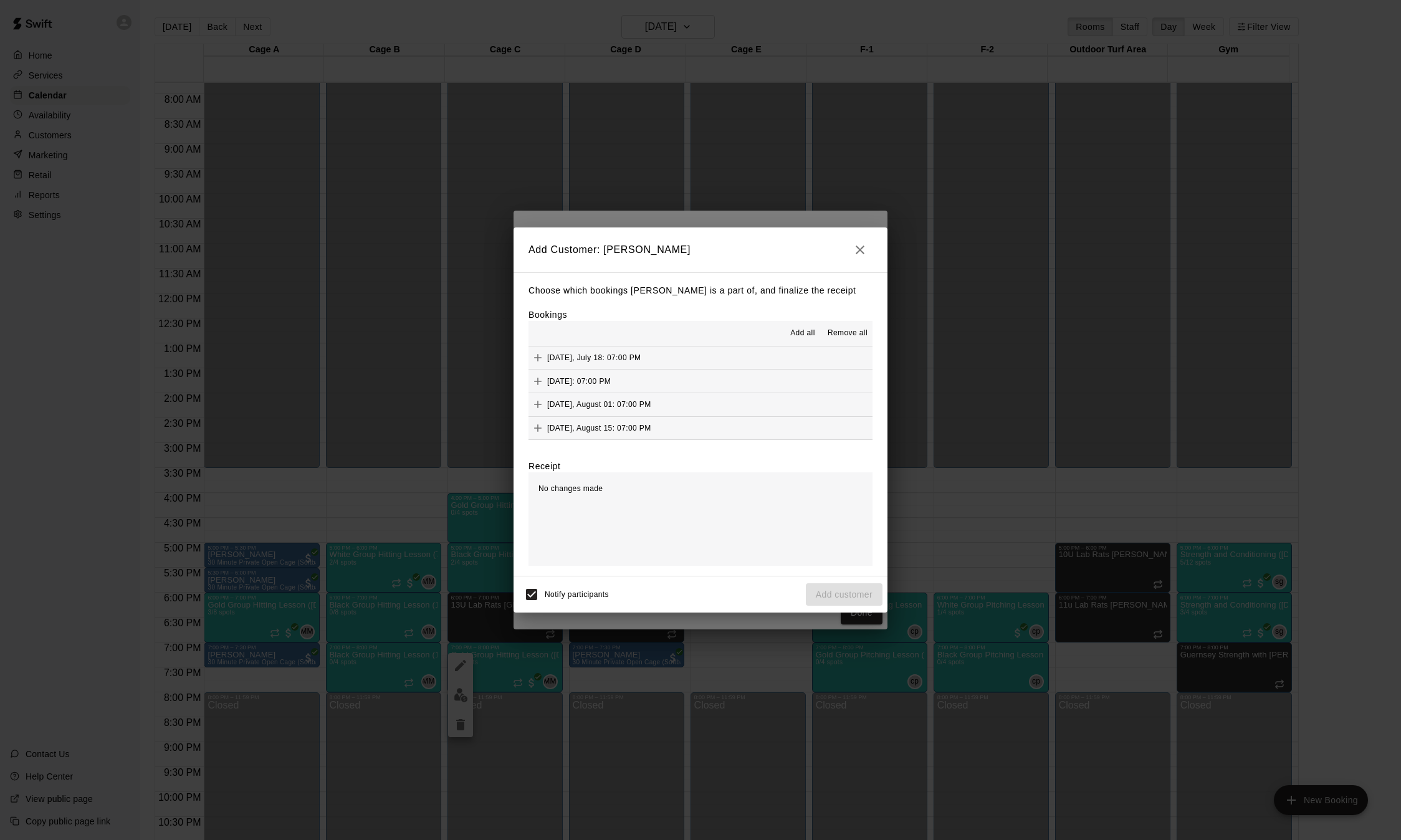
click at [608, 399] on div "[DATE], August 01: 07:00 PM" at bounding box center [590, 405] width 122 height 19
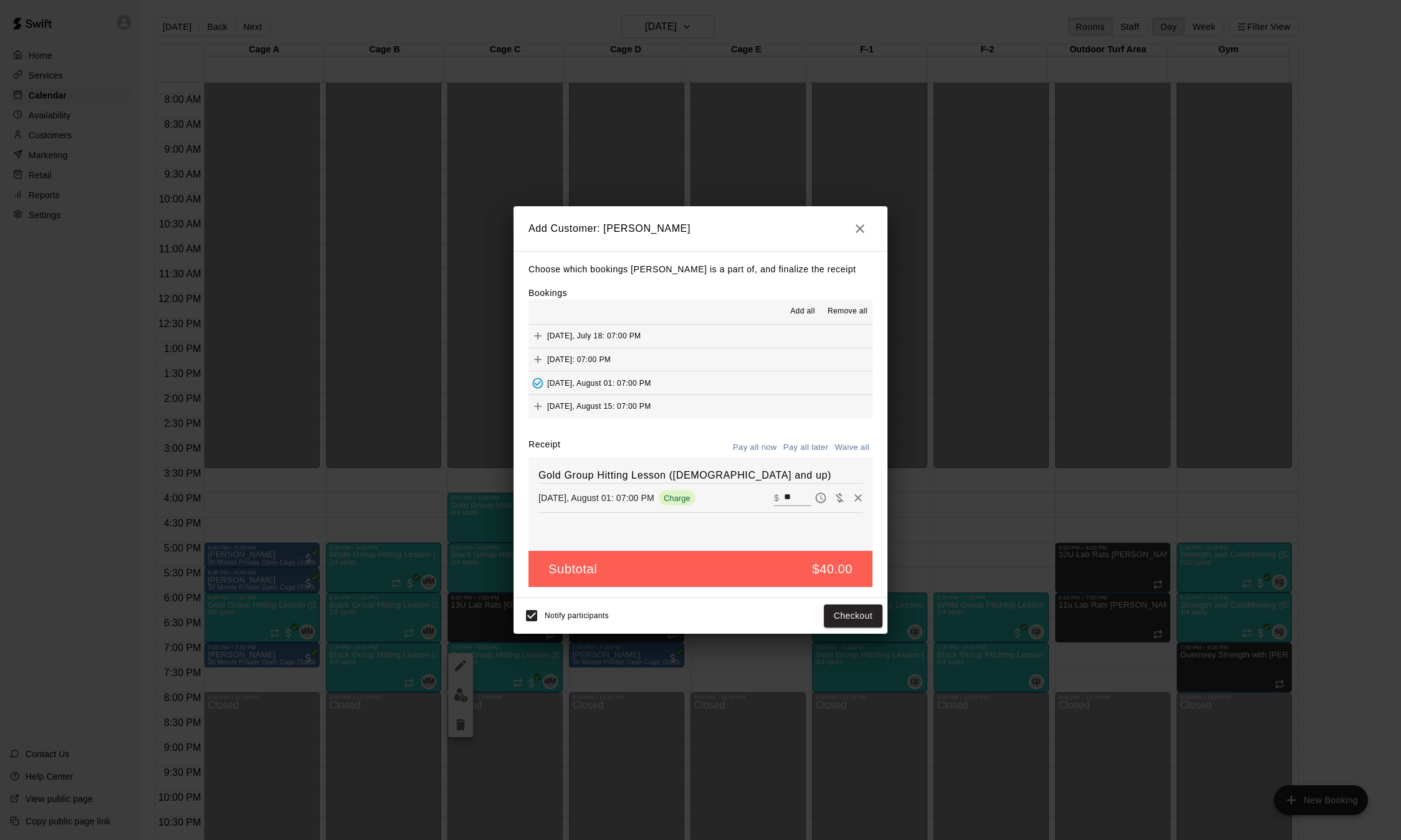
click at [792, 496] on input "**" at bounding box center [797, 497] width 27 height 16
type input "*"
click at [846, 621] on button "Add customer" at bounding box center [844, 615] width 77 height 23
